Goal: Check status: Check status

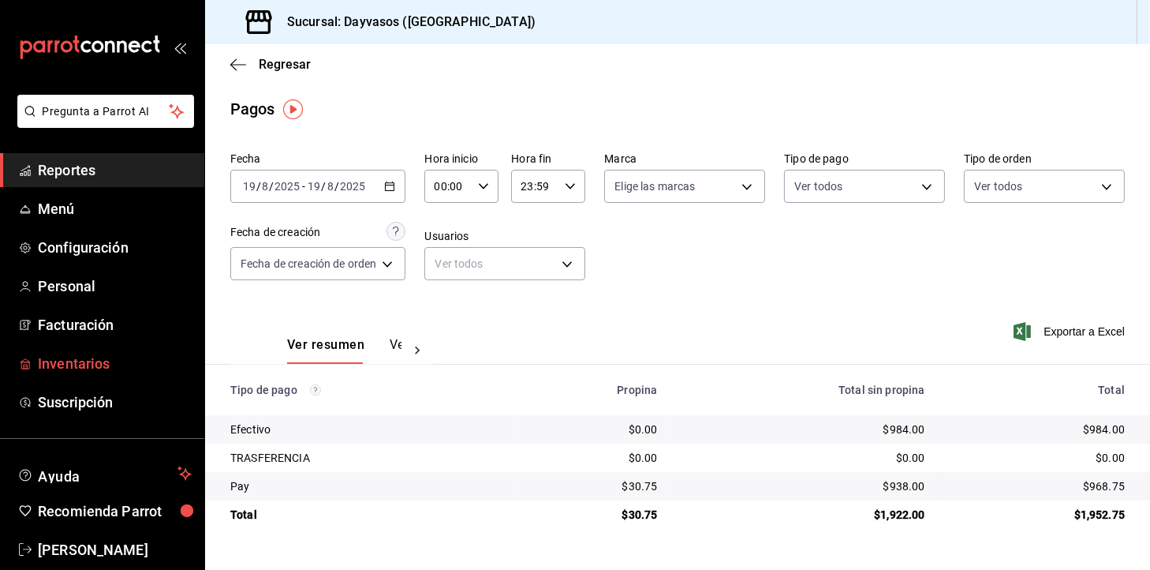
click at [99, 378] on link "Inventarios" at bounding box center [102, 363] width 204 height 34
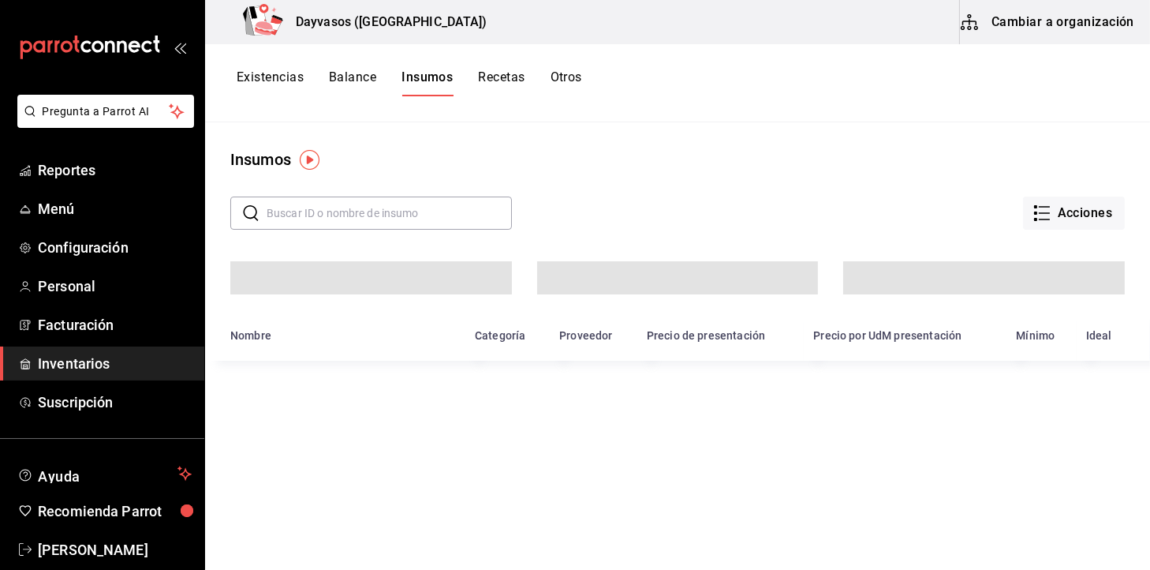
click at [1068, 22] on button "Cambiar a organización" at bounding box center [1049, 22] width 178 height 44
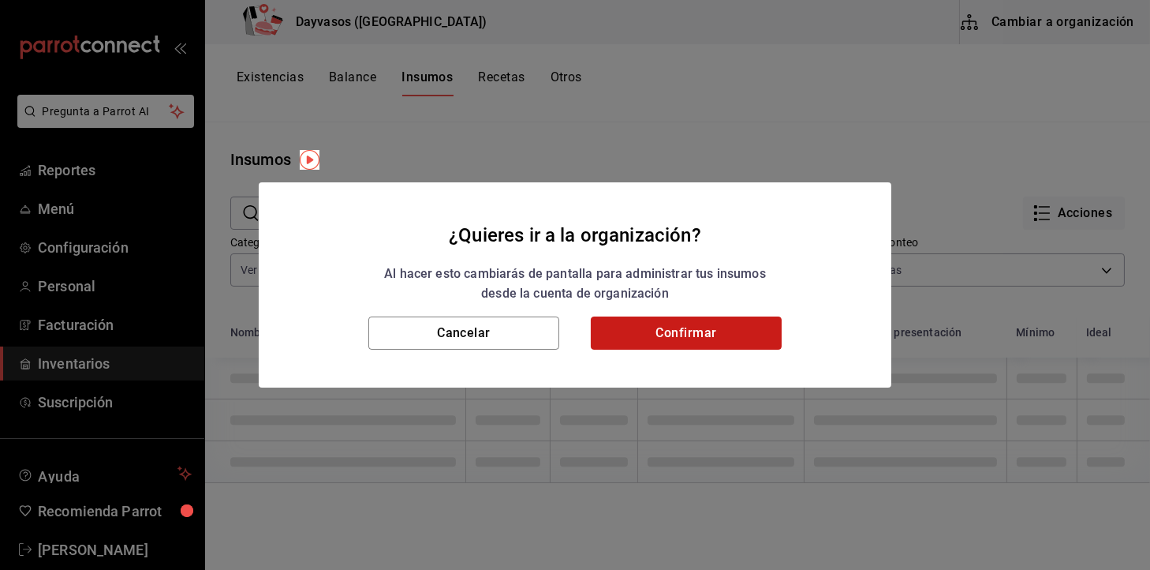
click at [656, 331] on button "Confirmar" at bounding box center [686, 332] width 191 height 33
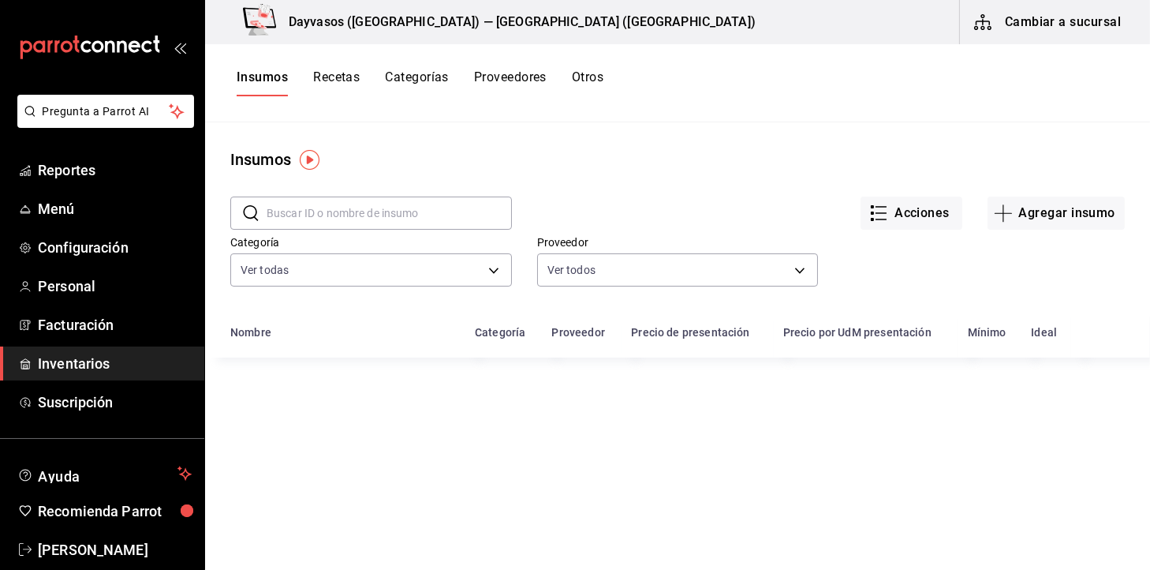
click at [338, 80] on button "Recetas" at bounding box center [336, 82] width 47 height 27
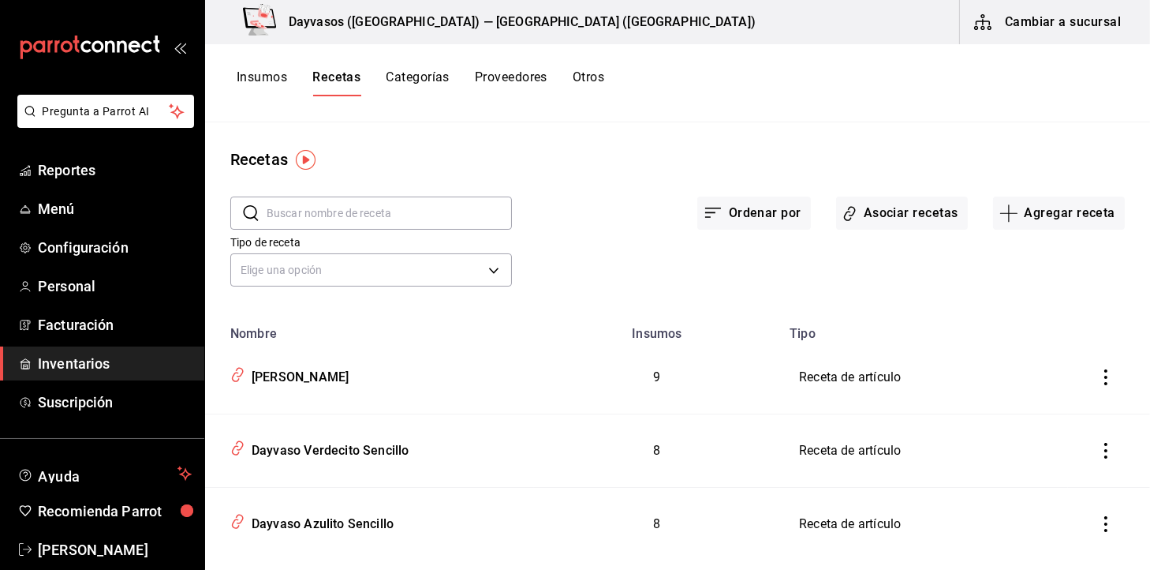
click at [304, 215] on input "text" at bounding box center [389, 213] width 245 height 32
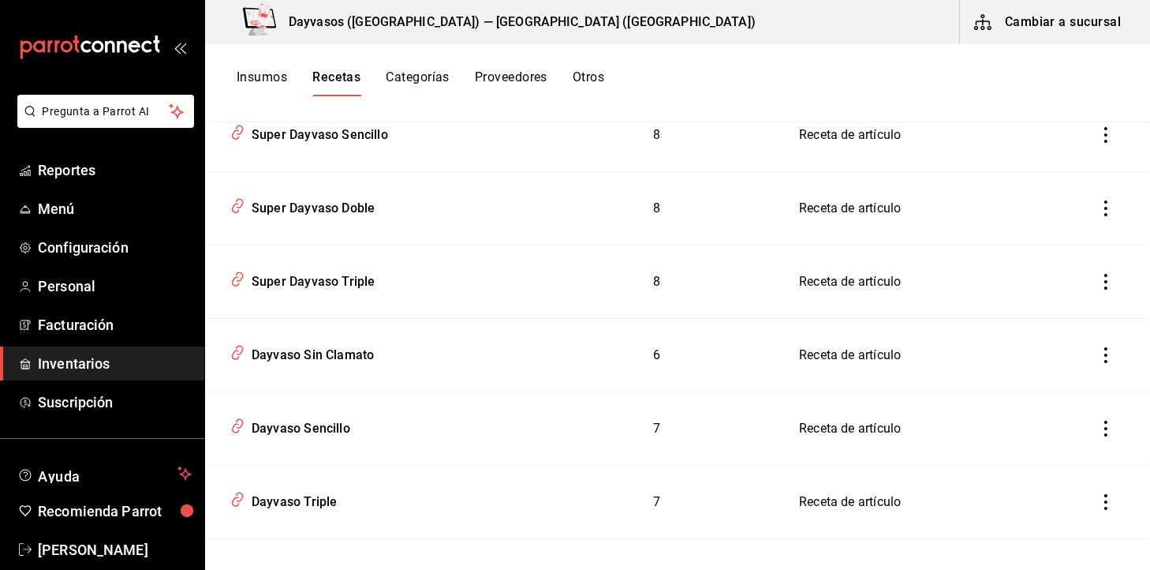
scroll to position [836, 0]
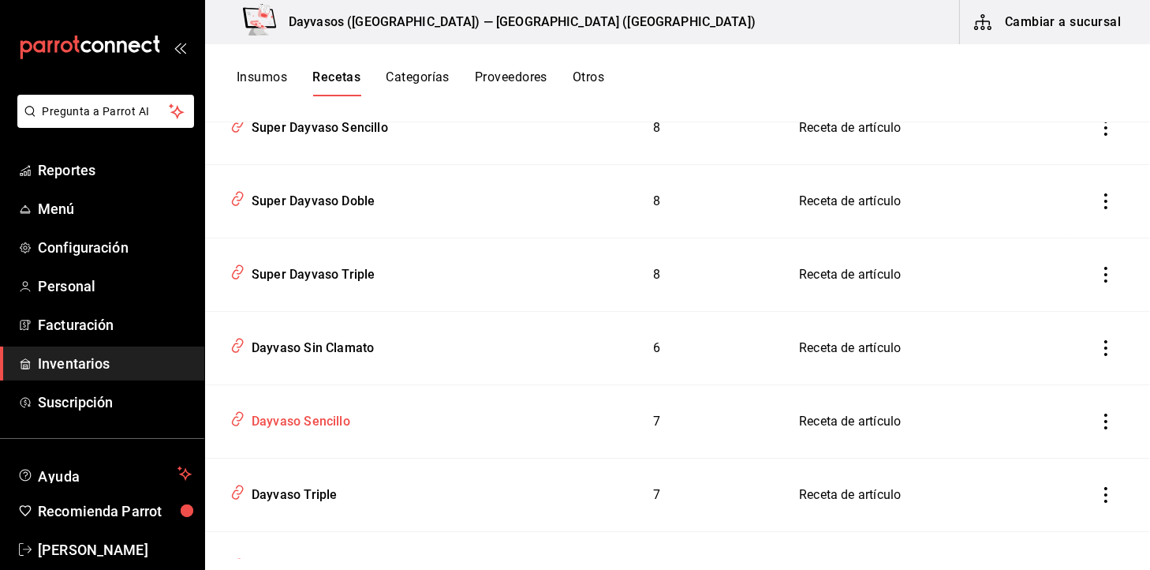
type input "dayvaso"
click at [300, 419] on div "Dayvaso Sencillo" at bounding box center [297, 418] width 105 height 24
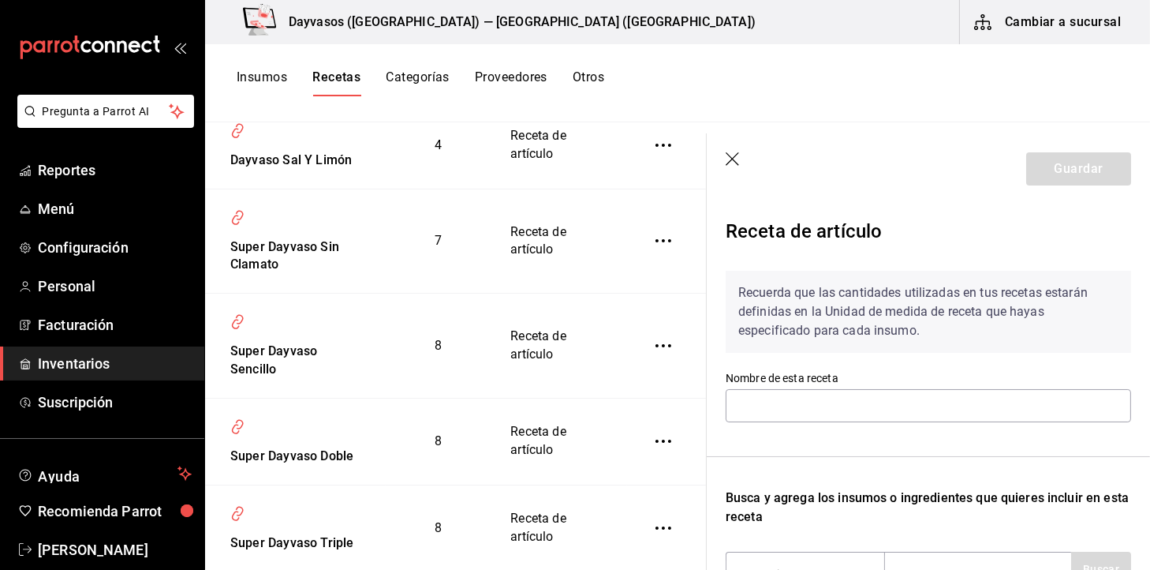
type input "Dayvaso Sencillo"
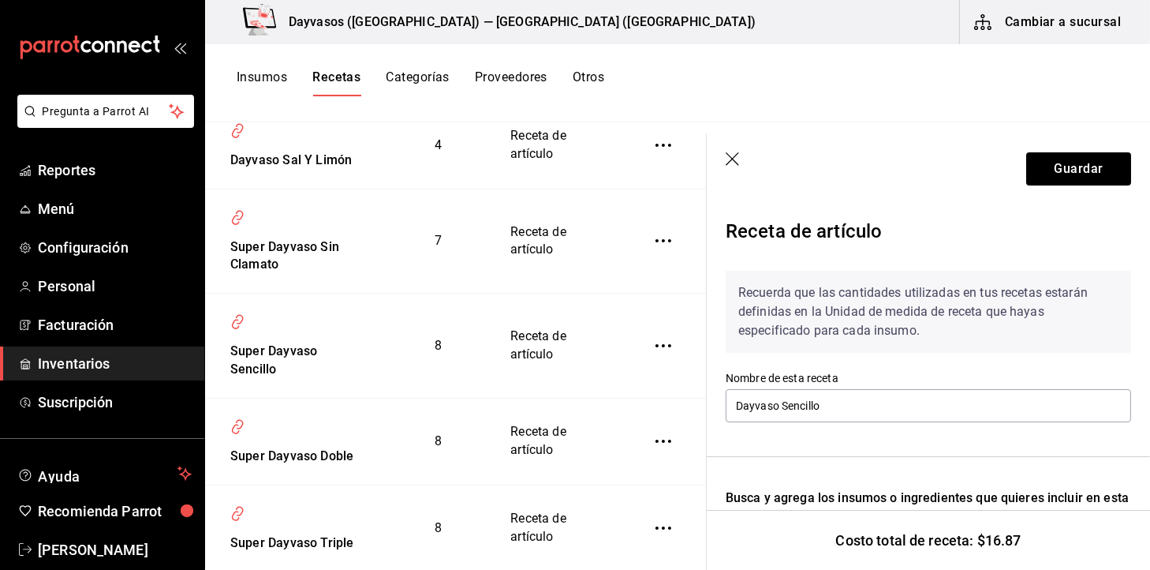
click at [734, 163] on icon "button" at bounding box center [734, 160] width 16 height 16
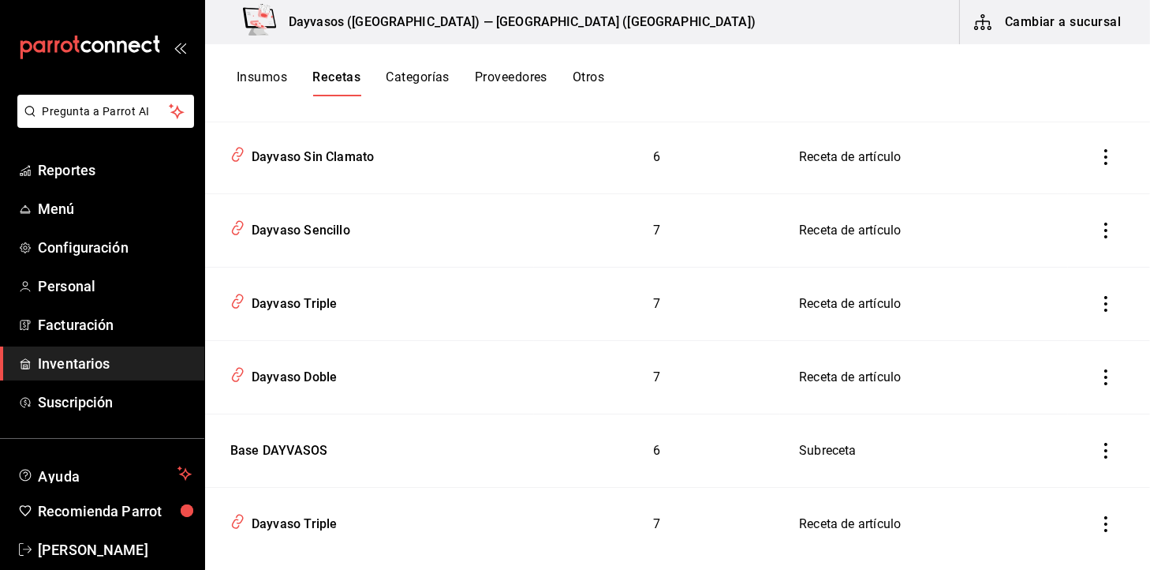
scroll to position [1061, 0]
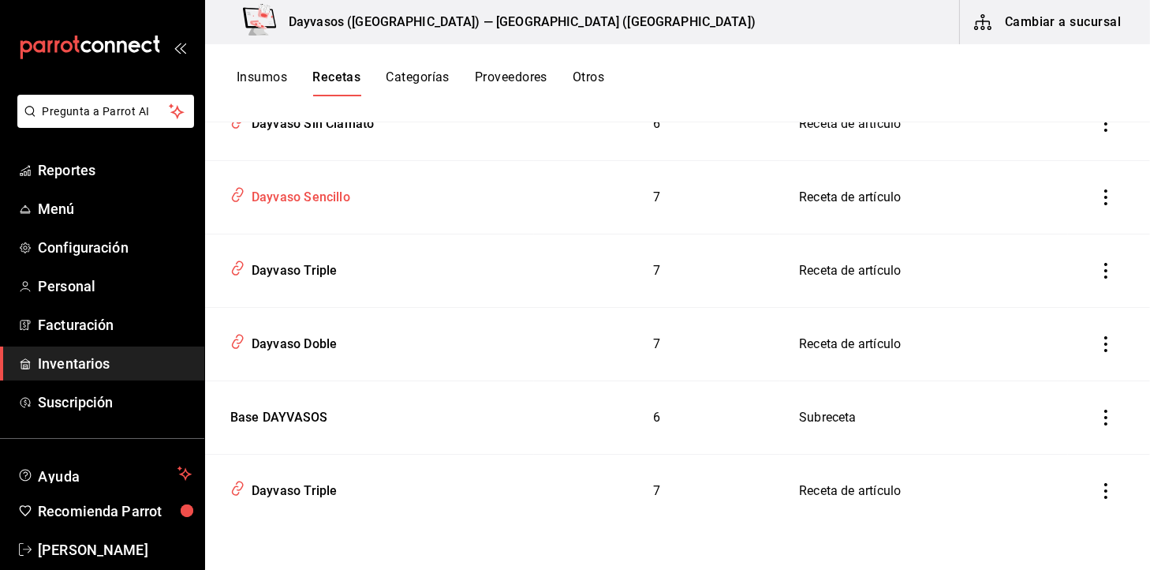
click at [265, 198] on div "Dayvaso Sencillo" at bounding box center [297, 194] width 105 height 24
type input "Dayvaso Sencillo"
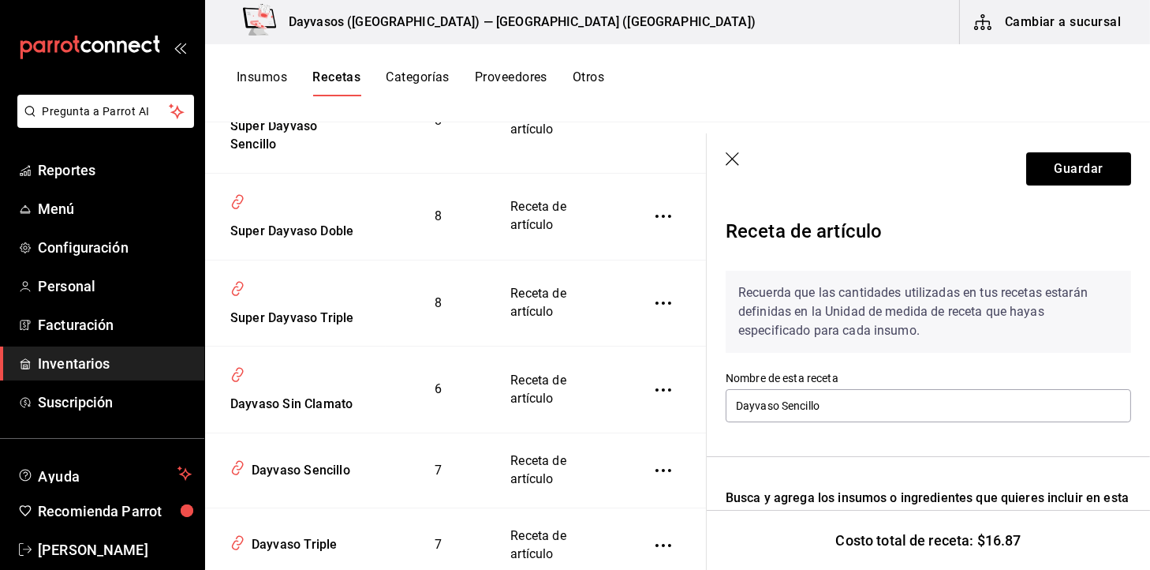
click at [1149, 0] on div "Dayvasos ([GEOGRAPHIC_DATA]) — [GEOGRAPHIC_DATA] ([GEOGRAPHIC_DATA]) [GEOGRAPHI…" at bounding box center [677, 22] width 945 height 44
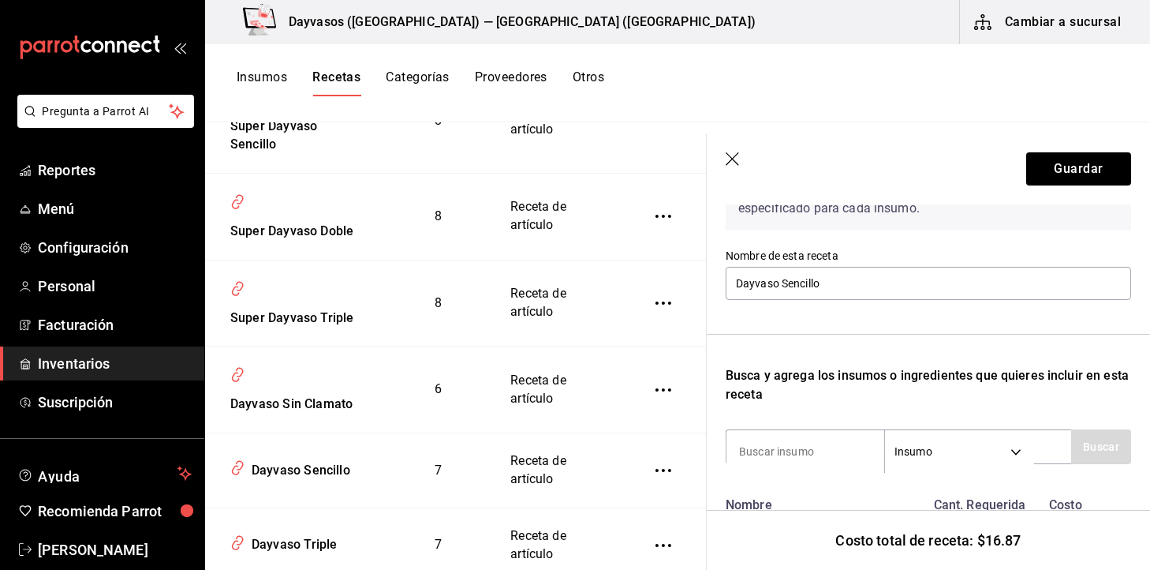
scroll to position [145, 0]
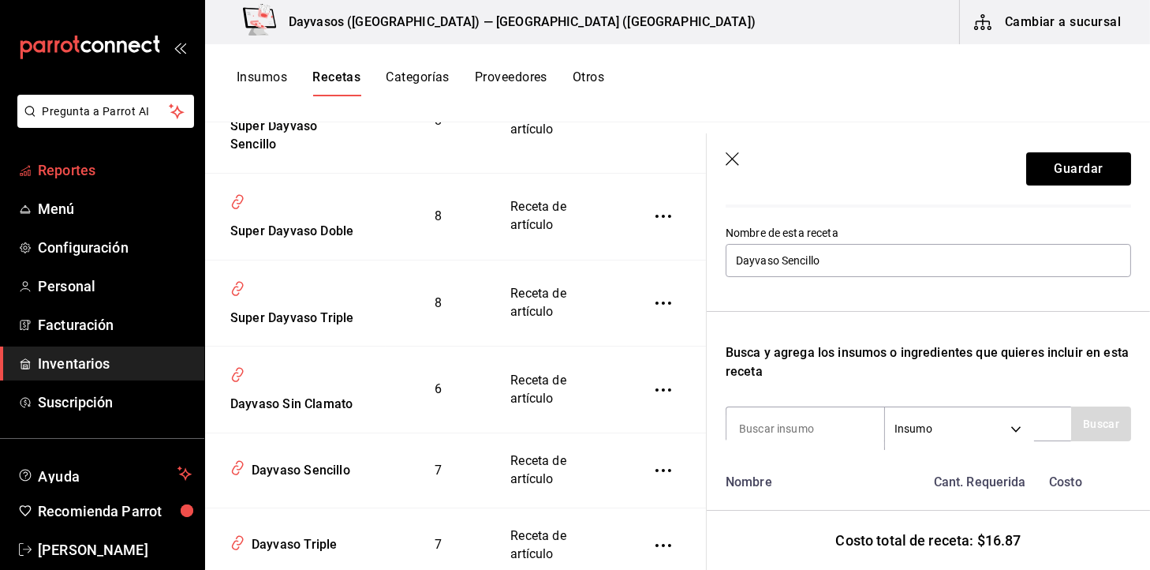
click at [107, 163] on span "Reportes" at bounding box center [115, 169] width 154 height 21
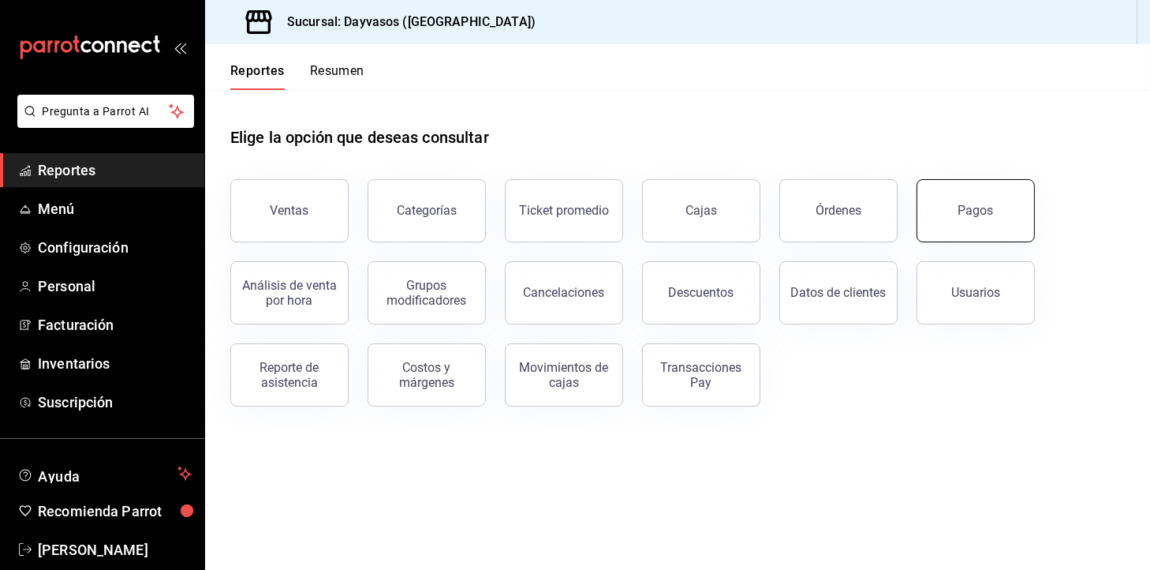
click at [951, 212] on button "Pagos" at bounding box center [976, 210] width 118 height 63
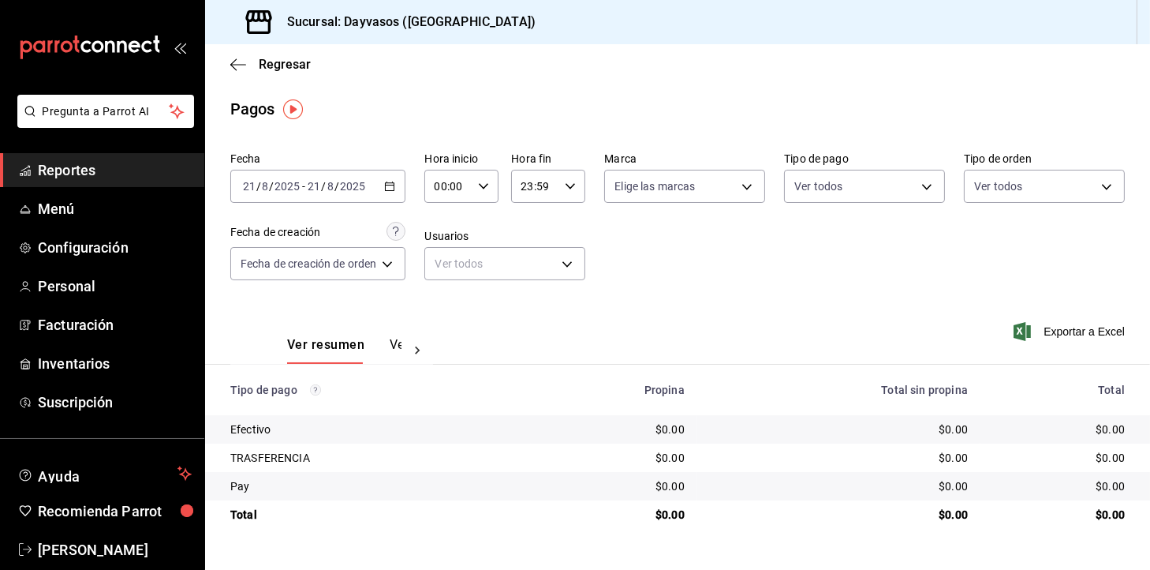
click at [384, 181] on div "[DATE] [DATE] - [DATE] [DATE]" at bounding box center [317, 186] width 175 height 33
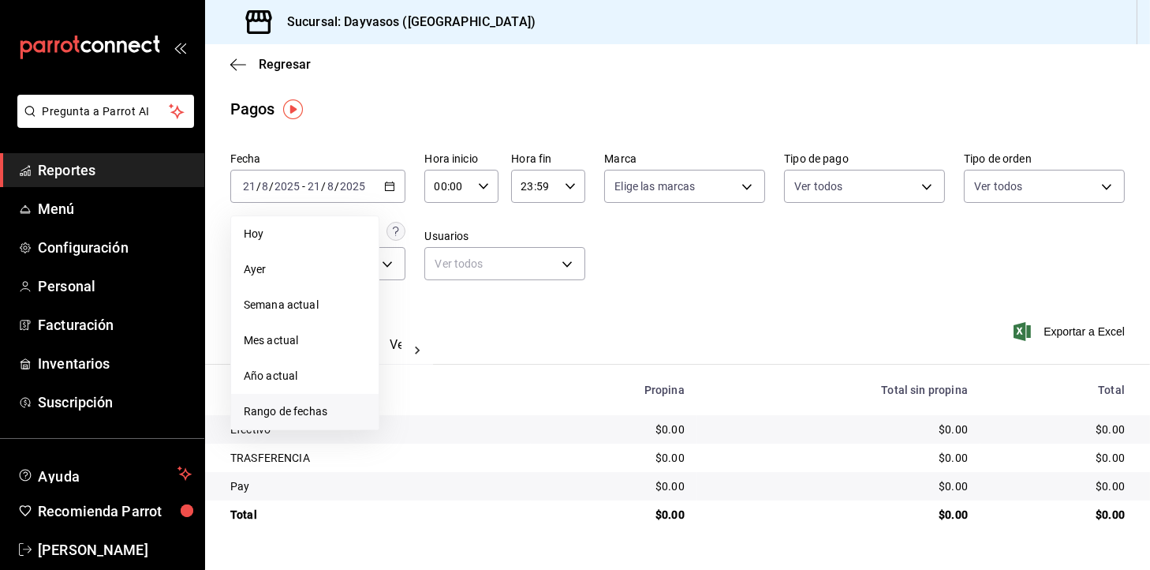
click at [323, 415] on span "Rango de fechas" at bounding box center [305, 411] width 122 height 17
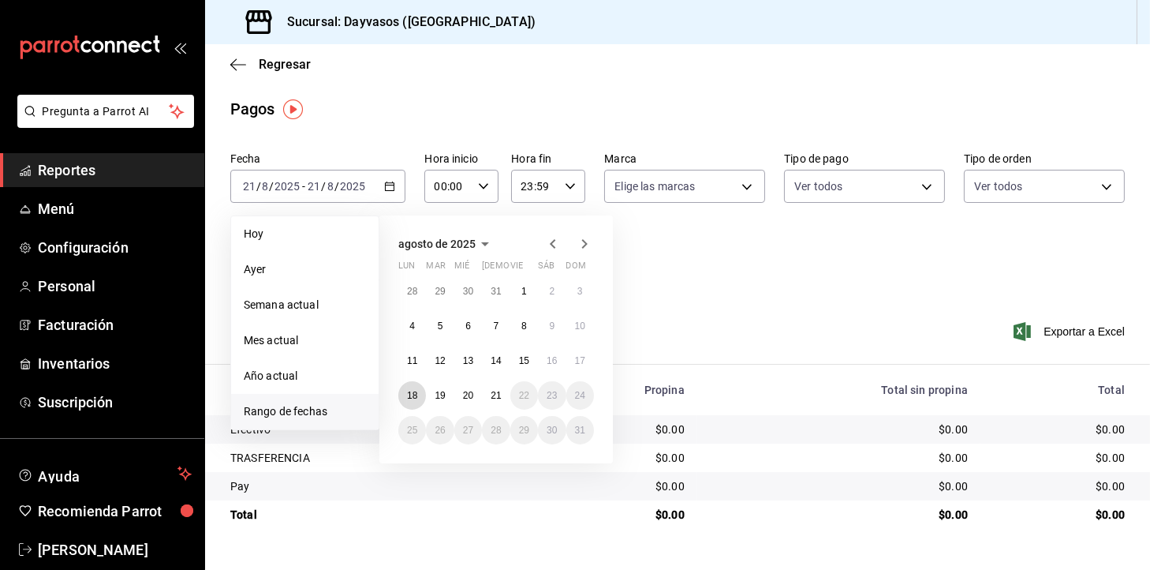
drag, startPoint x: 409, startPoint y: 389, endPoint x: 431, endPoint y: 376, distance: 25.2
click at [431, 376] on div "28 29 30 31 1 2 3 4 5 6 7 8 9 10 11 12 13 14 15 16 17 18 19 20 21 22 23 24 25 2…" at bounding box center [496, 360] width 196 height 167
click at [437, 392] on abbr "19" at bounding box center [440, 395] width 10 height 11
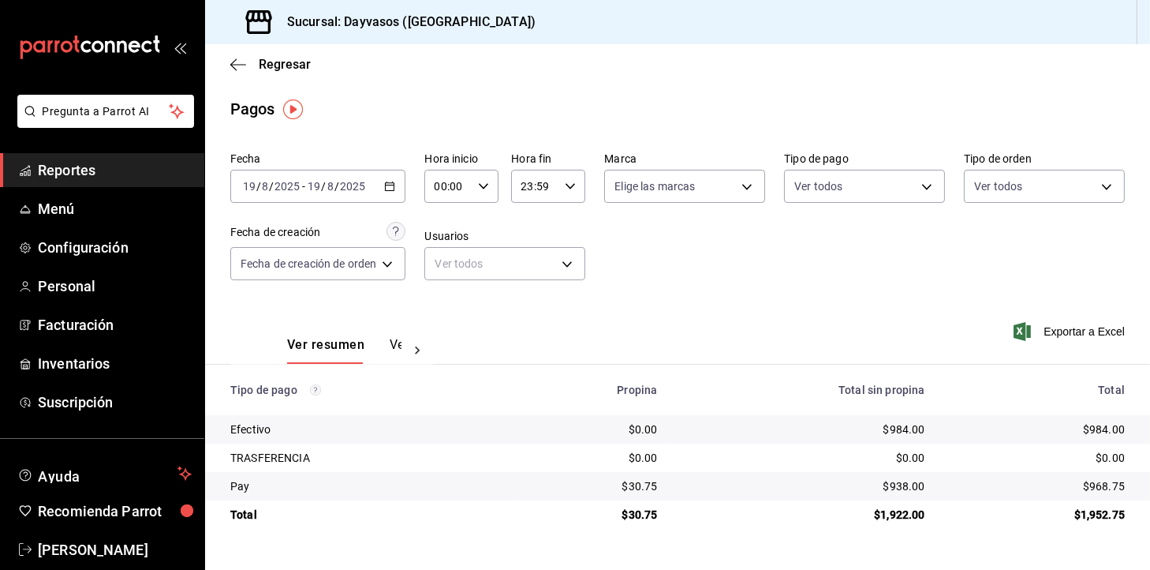
click at [928, 357] on div "Ver resumen Ver pagos Exportar a Excel" at bounding box center [677, 341] width 945 height 84
click at [389, 183] on \(Stroke\) "button" at bounding box center [389, 186] width 9 height 9
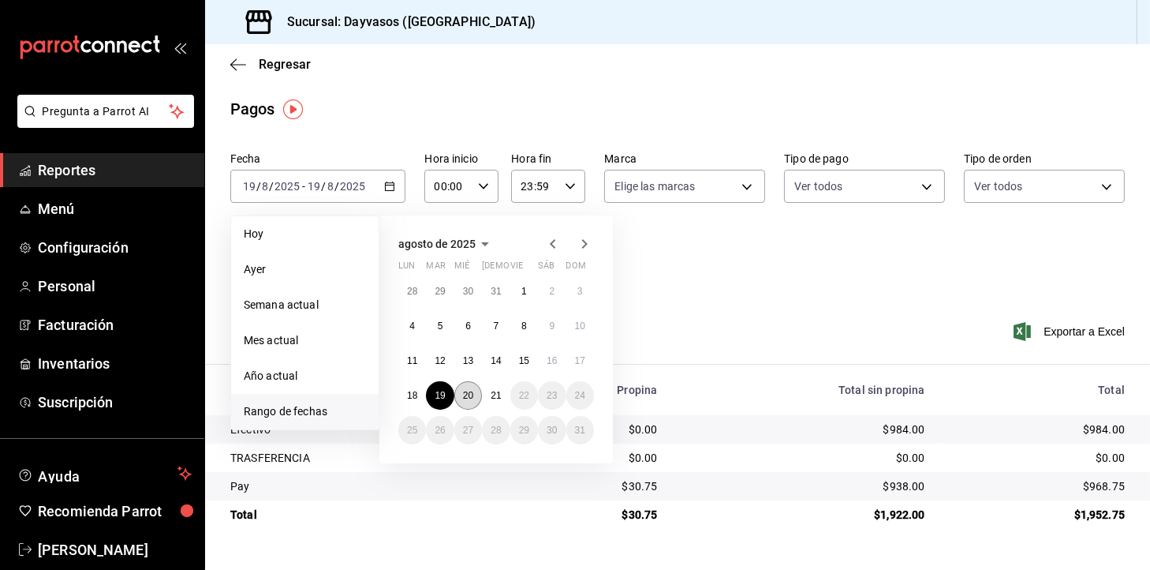
click at [480, 400] on button "20" at bounding box center [468, 395] width 28 height 28
